Goal: Check status: Check status

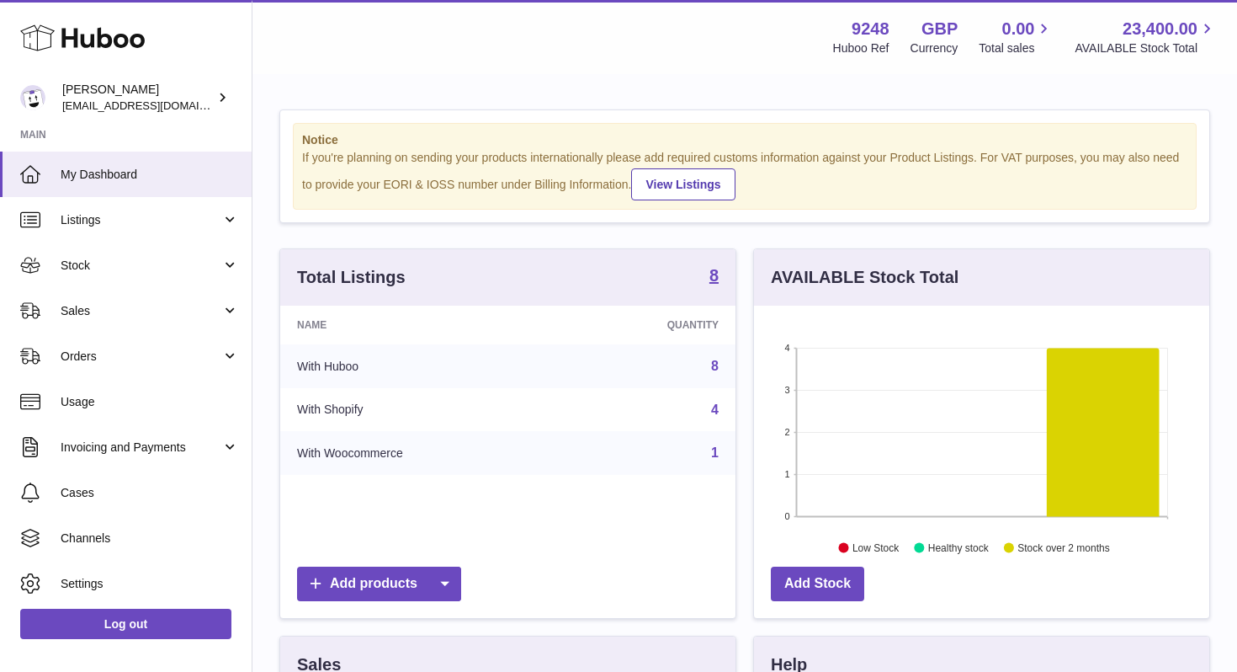
scroll to position [263, 455]
click at [140, 358] on span "Orders" at bounding box center [141, 356] width 161 height 16
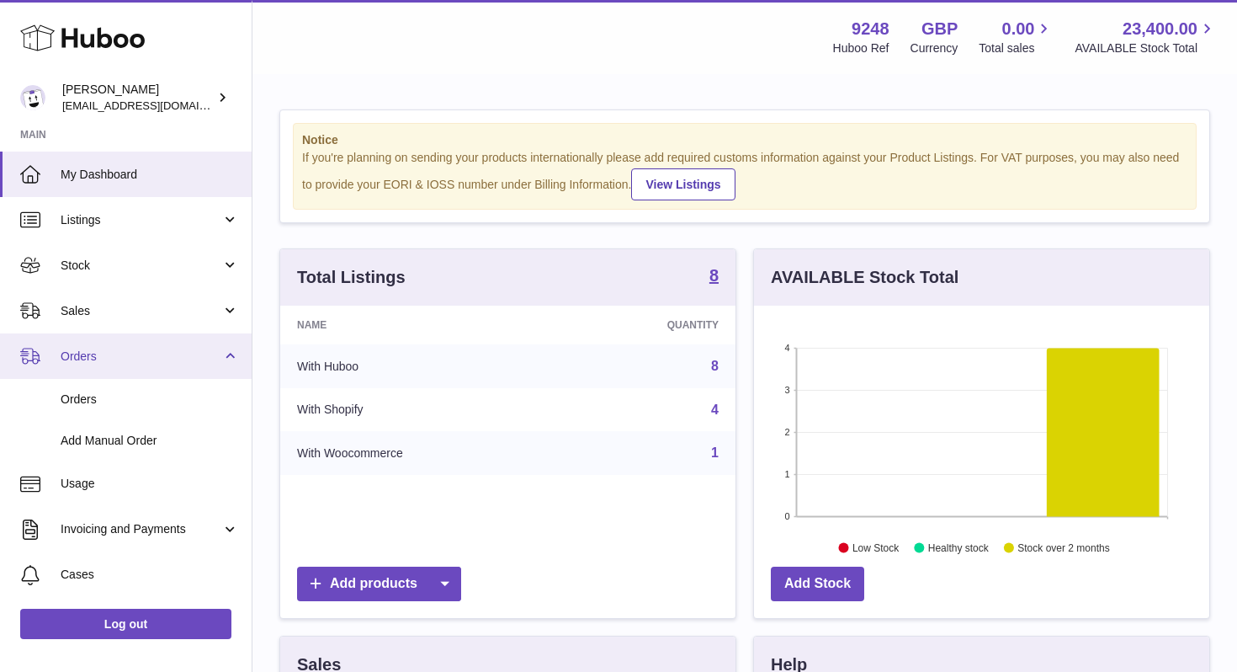
click at [140, 358] on span "Orders" at bounding box center [141, 356] width 161 height 16
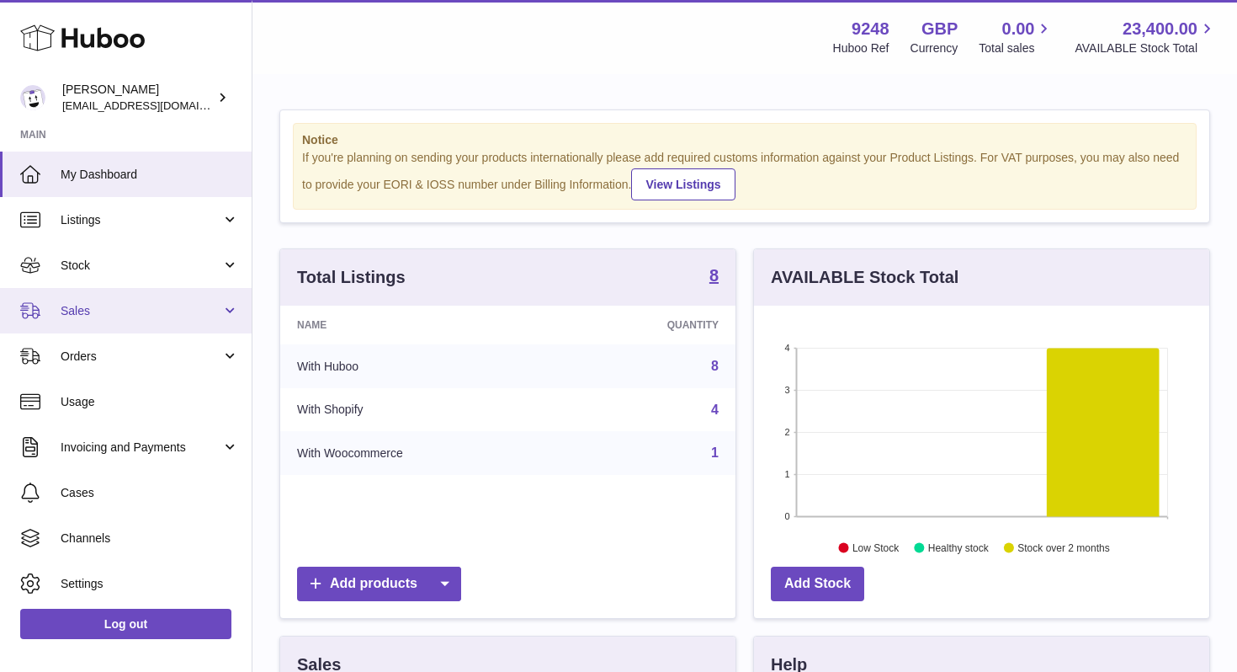
click at [137, 313] on span "Sales" at bounding box center [141, 311] width 161 height 16
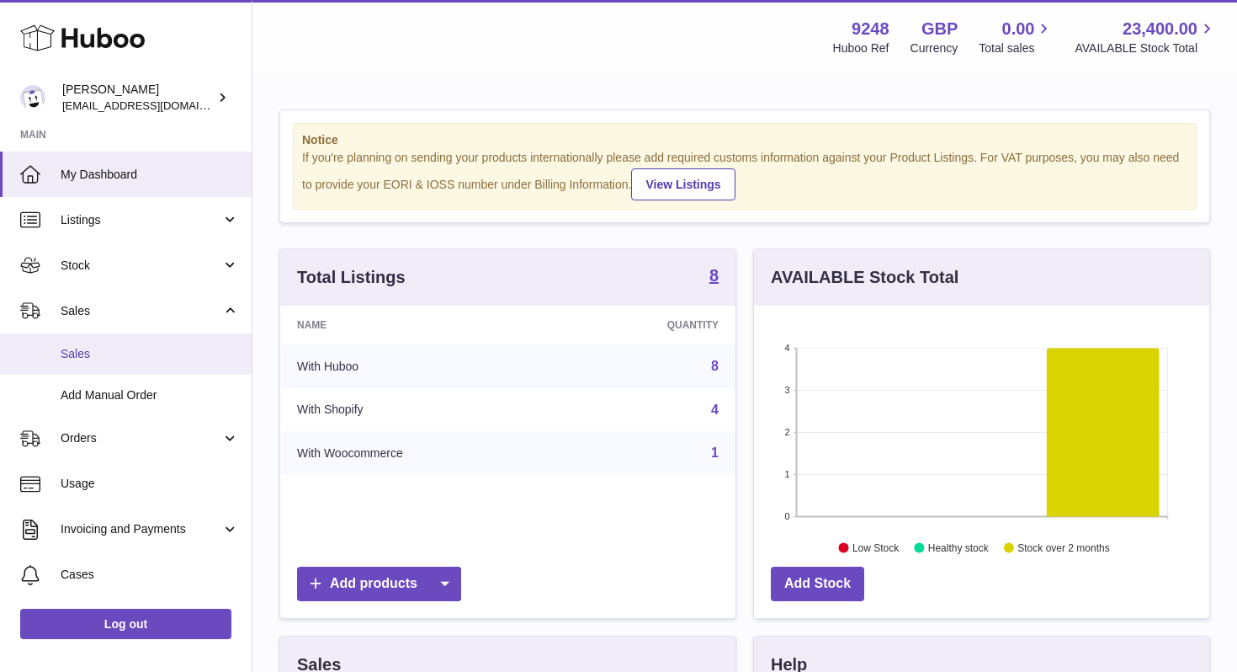
click at [135, 353] on span "Sales" at bounding box center [150, 354] width 178 height 16
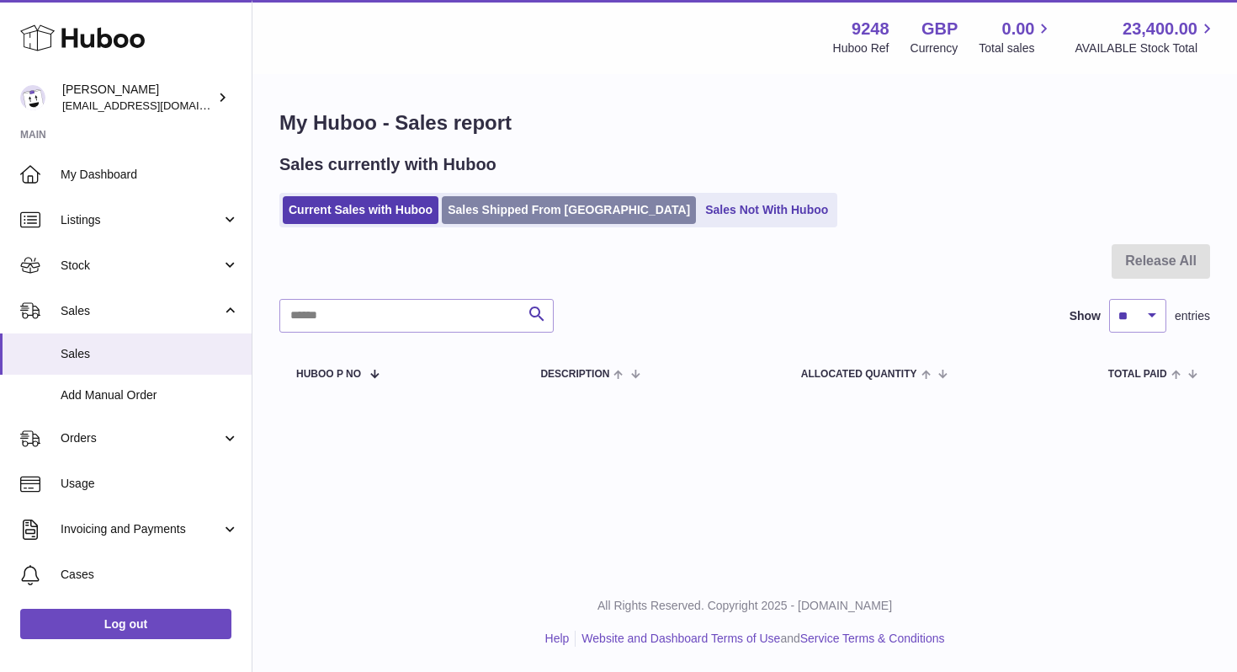
click at [499, 204] on link "Sales Shipped From [GEOGRAPHIC_DATA]" at bounding box center [569, 210] width 254 height 28
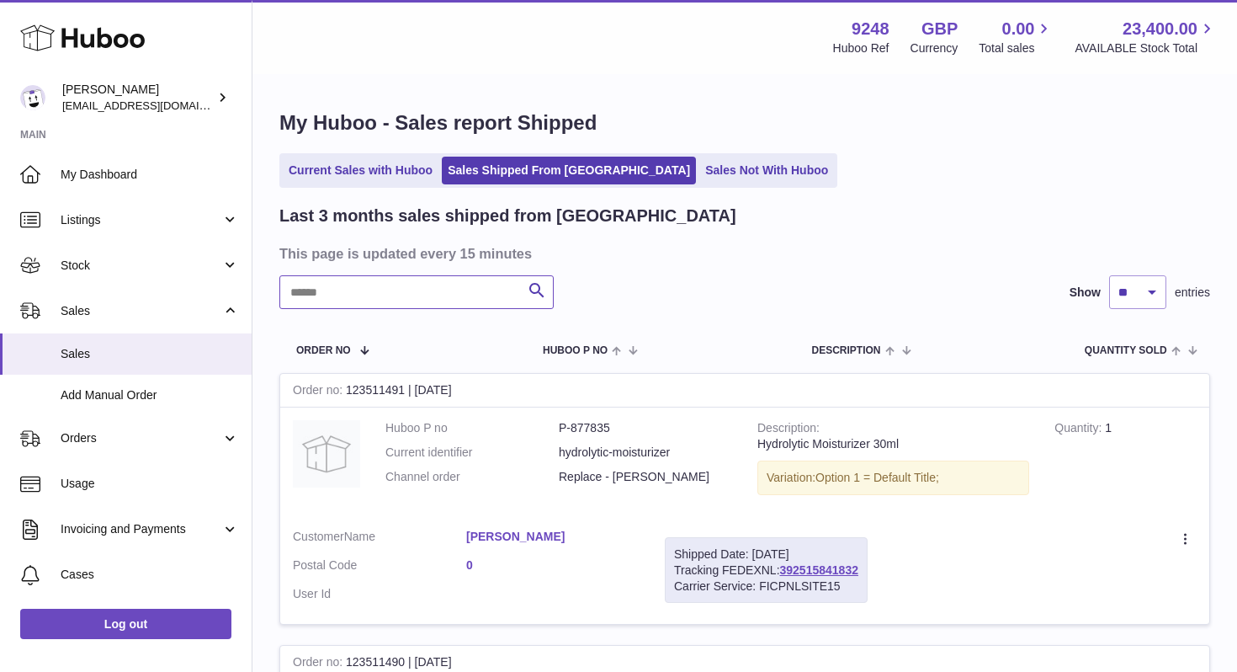
click at [454, 289] on input "text" at bounding box center [416, 292] width 274 height 34
type input "*****"
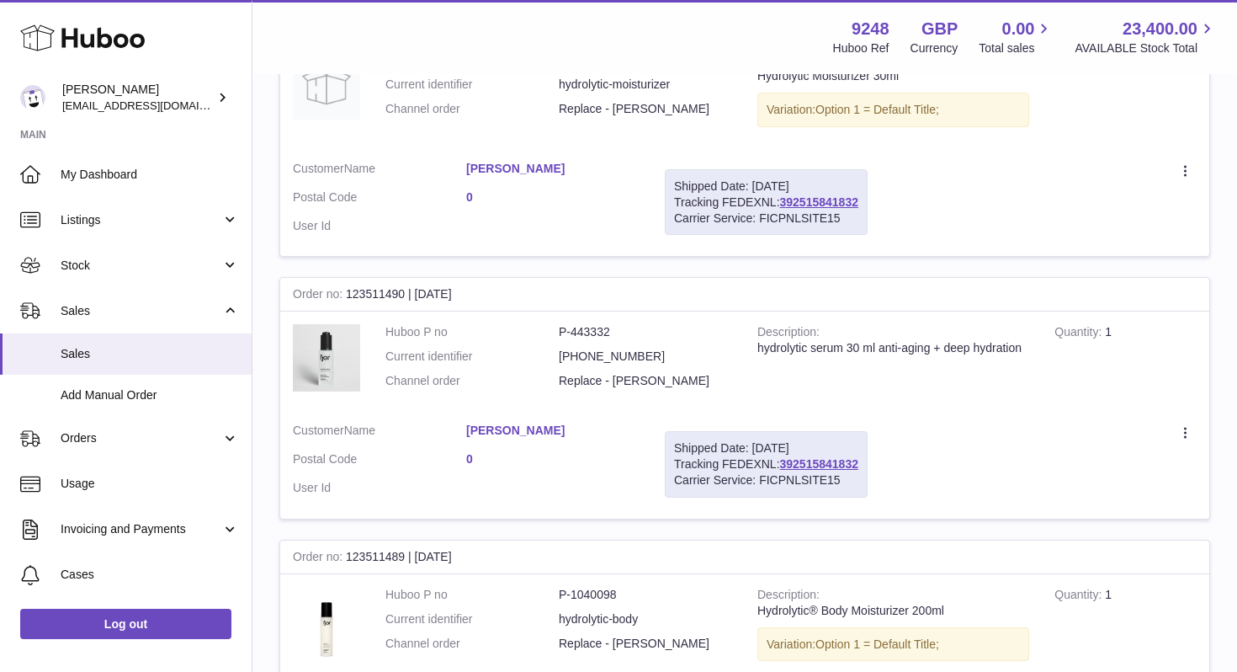
scroll to position [369, 0]
click at [804, 197] on link "392515841832" at bounding box center [819, 200] width 78 height 13
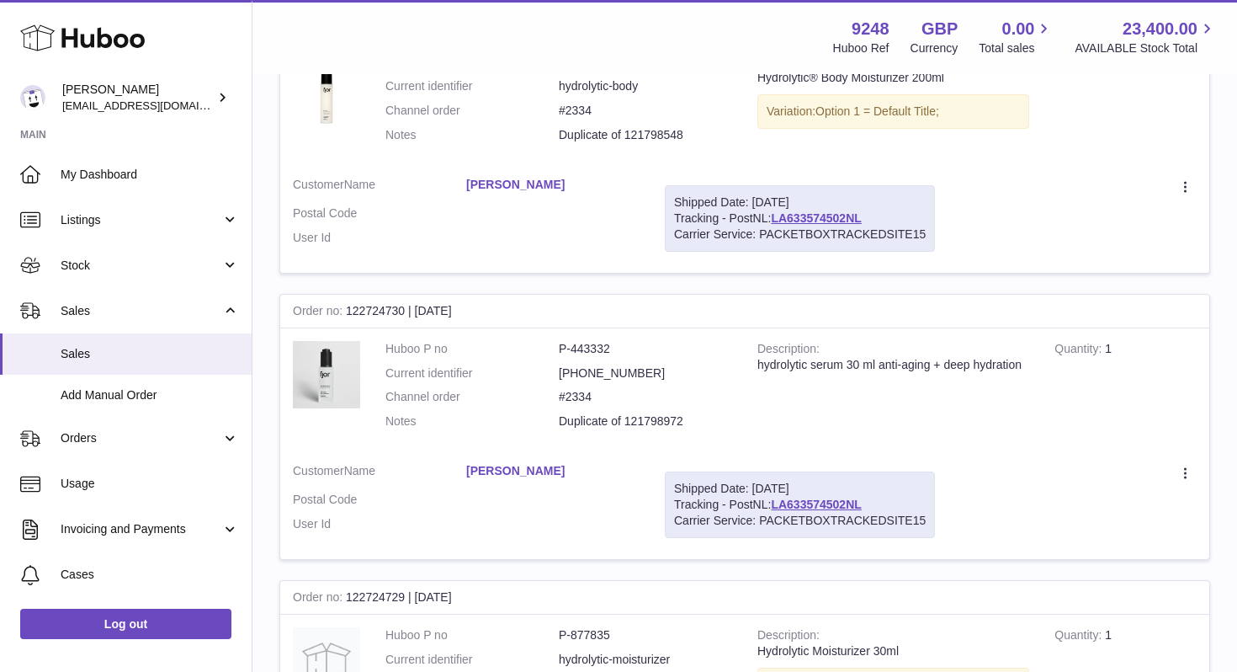
scroll to position [1220, 0]
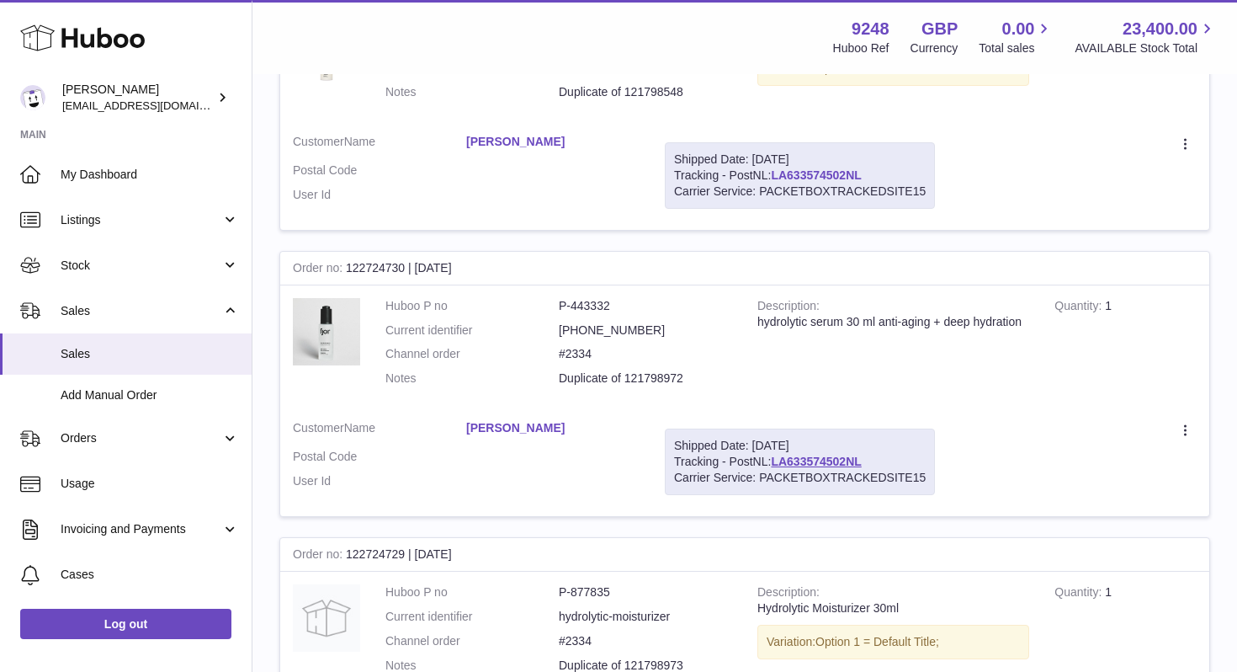
click at [797, 181] on link "LA633574502NL" at bounding box center [816, 174] width 90 height 13
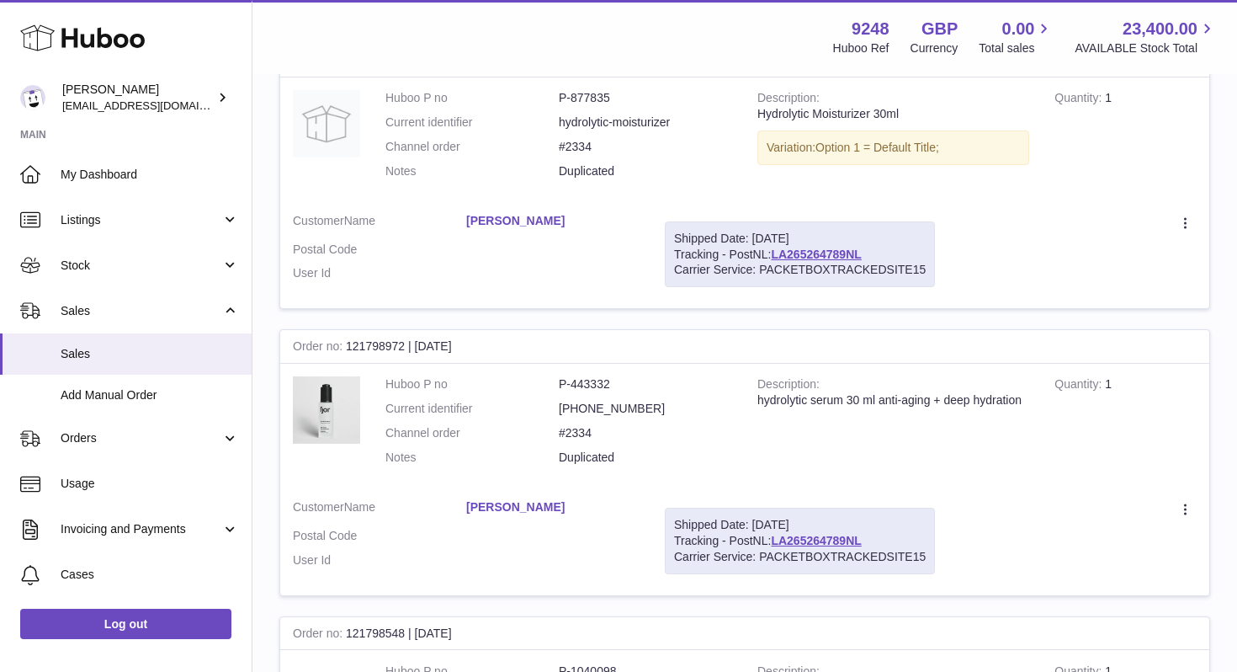
scroll to position [2276, 0]
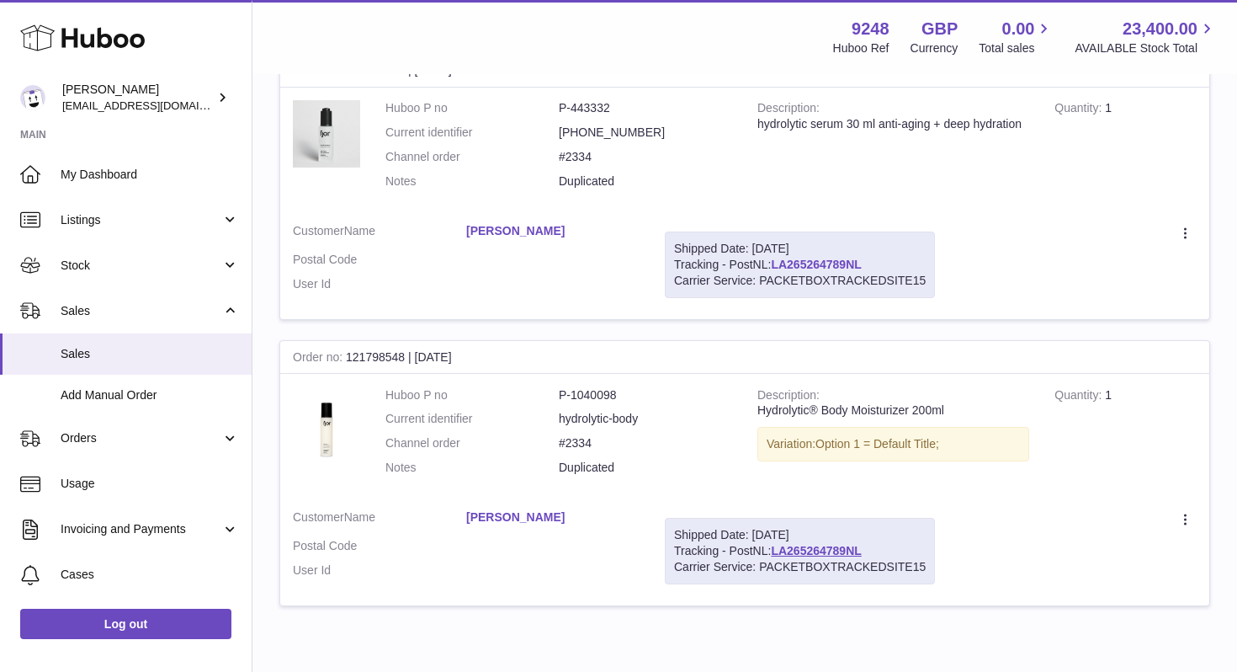
click at [837, 267] on link "LA265264789NL" at bounding box center [816, 263] width 90 height 13
